Goal: Obtain resource: Download file/media

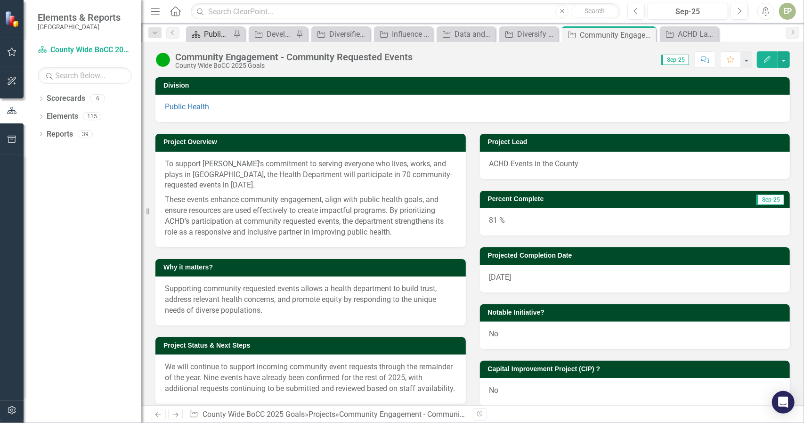
click at [207, 33] on div "Public Health" at bounding box center [217, 34] width 27 height 12
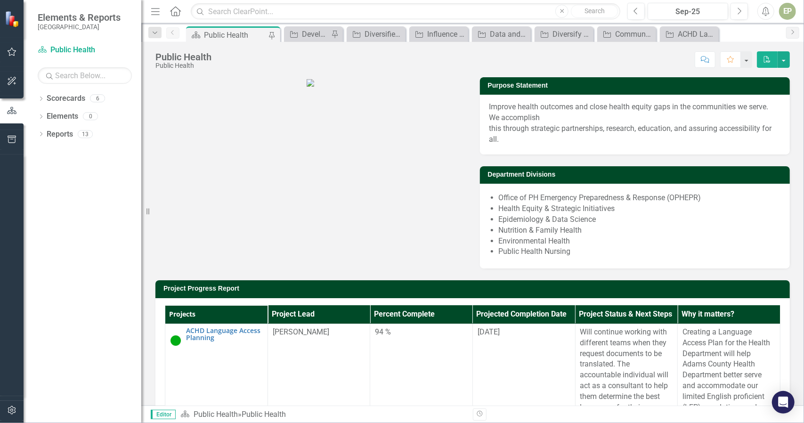
click at [767, 60] on icon "PDF" at bounding box center [767, 59] width 8 height 7
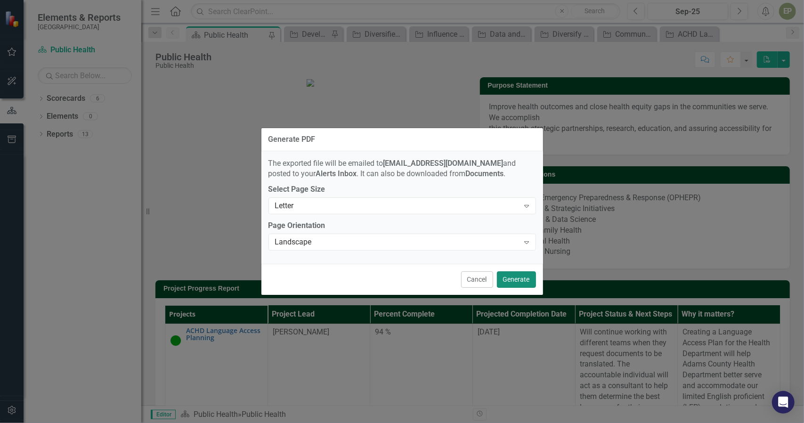
click at [514, 280] on button "Generate" at bounding box center [516, 279] width 39 height 16
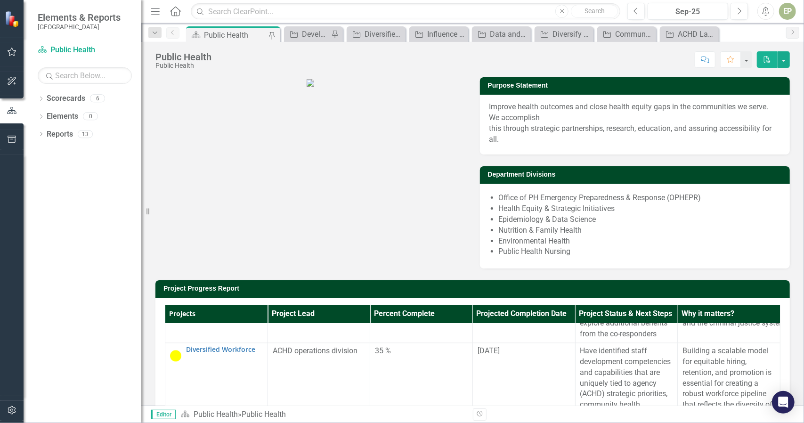
scroll to position [1391, 3]
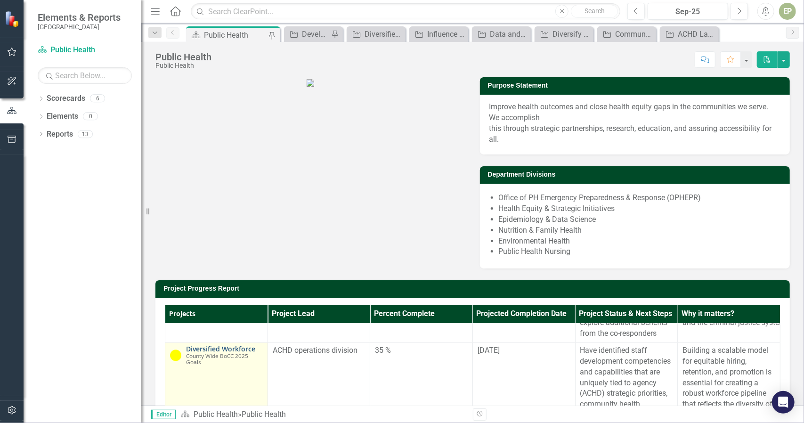
click at [239, 353] on link "Diversified Workforce" at bounding box center [224, 349] width 77 height 7
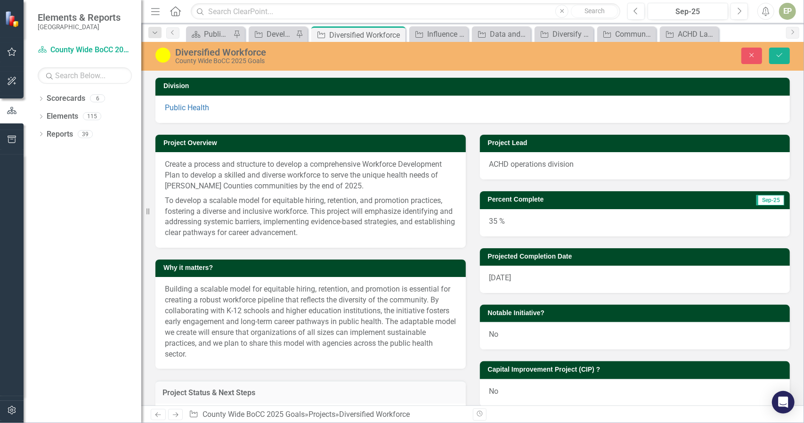
click at [257, 52] on div "Diversified Workforce" at bounding box center [342, 52] width 334 height 10
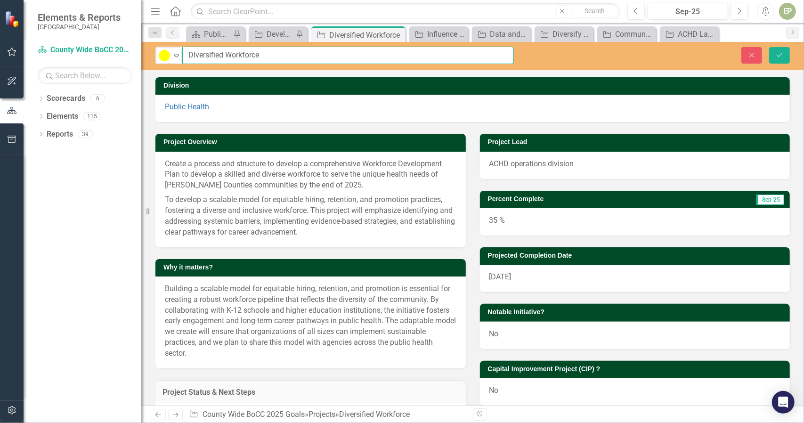
drag, startPoint x: 267, startPoint y: 55, endPoint x: 151, endPoint y: 61, distance: 116.4
click at [151, 61] on div "10% to 50% Expand Diversified Workforce" at bounding box center [334, 55] width 372 height 17
